Goal: Navigation & Orientation: Find specific page/section

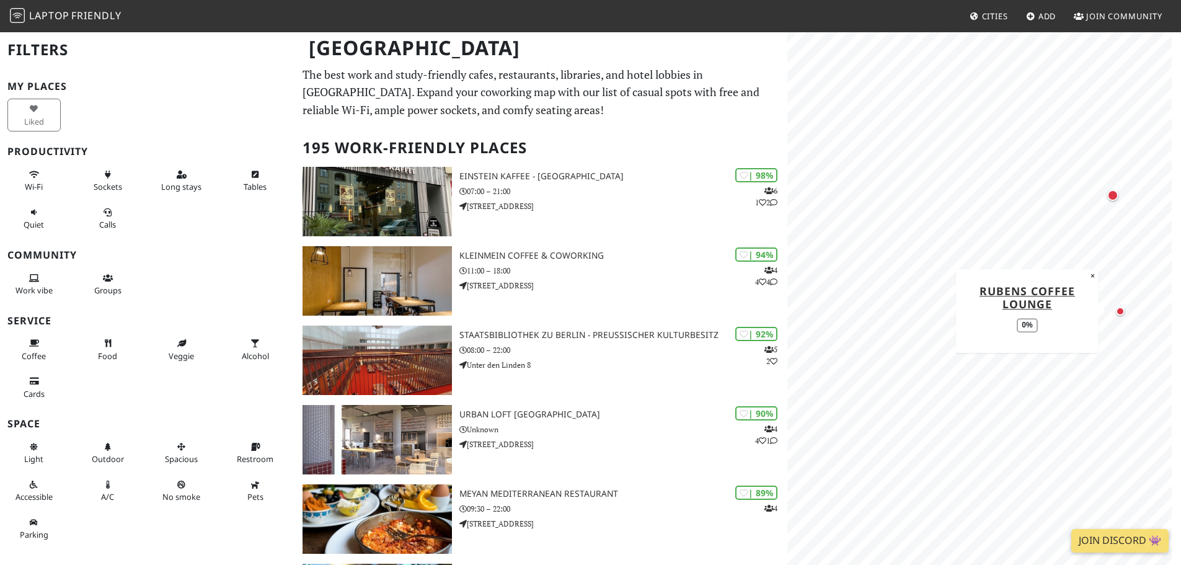
click at [1122, 310] on div "Map marker" at bounding box center [1120, 311] width 9 height 9
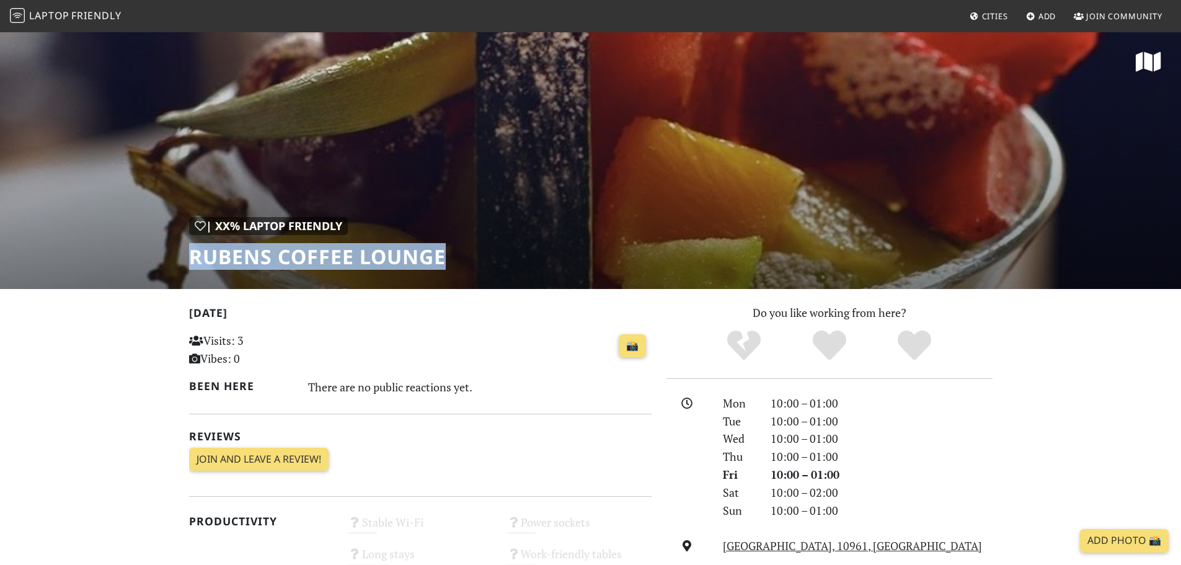
drag, startPoint x: 193, startPoint y: 254, endPoint x: 443, endPoint y: 278, distance: 251.6
click at [443, 278] on div "| XX% Laptop Friendly Rubens Coffee Lounge" at bounding box center [590, 160] width 1181 height 258
copy h1 "Rubens Coffee Lounge"
